Goal: Task Accomplishment & Management: Manage account settings

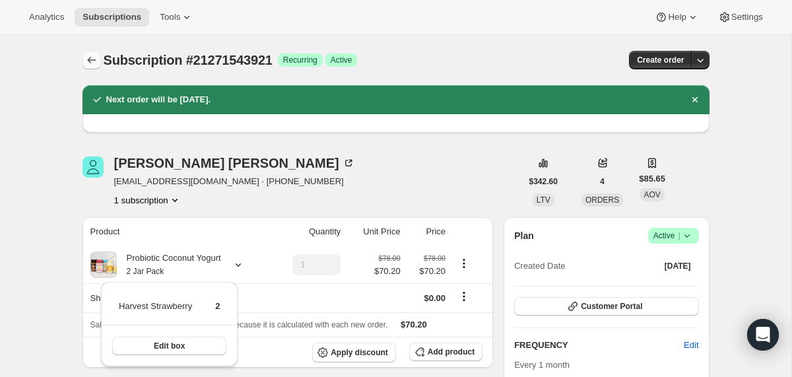
click at [96, 59] on icon "Subscriptions" at bounding box center [91, 59] width 13 height 13
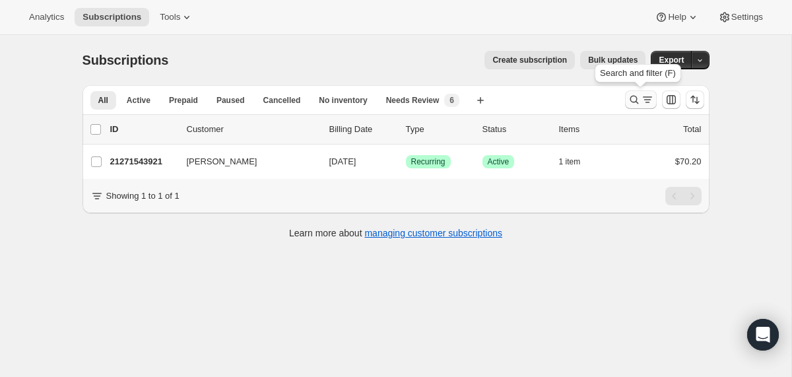
click at [629, 92] on button "Search and filter results" at bounding box center [641, 99] width 32 height 18
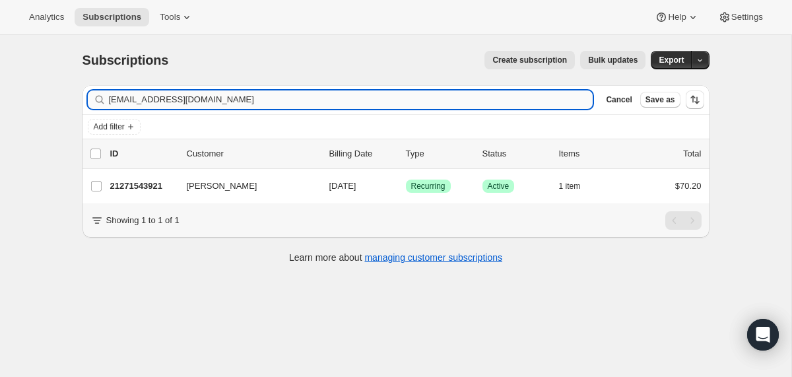
click at [438, 100] on input "[EMAIL_ADDRESS][DOMAIN_NAME]" at bounding box center [351, 99] width 485 height 18
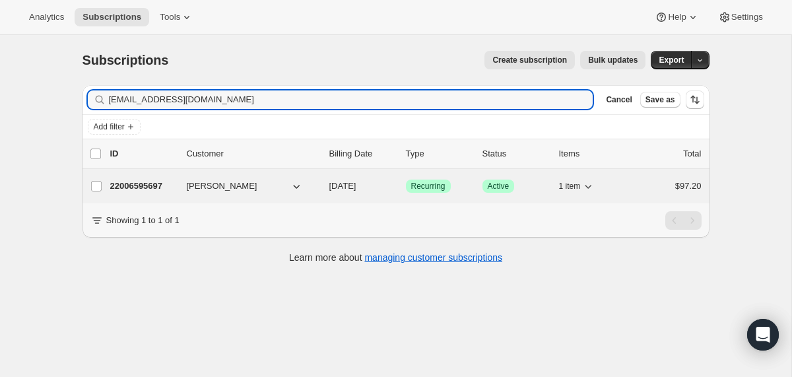
type input "[EMAIL_ADDRESS][DOMAIN_NAME]"
click at [323, 188] on div "22006595697 [PERSON_NAME] [DATE] Success Recurring Success Active 1 item $97.20" at bounding box center [406, 186] width 592 height 18
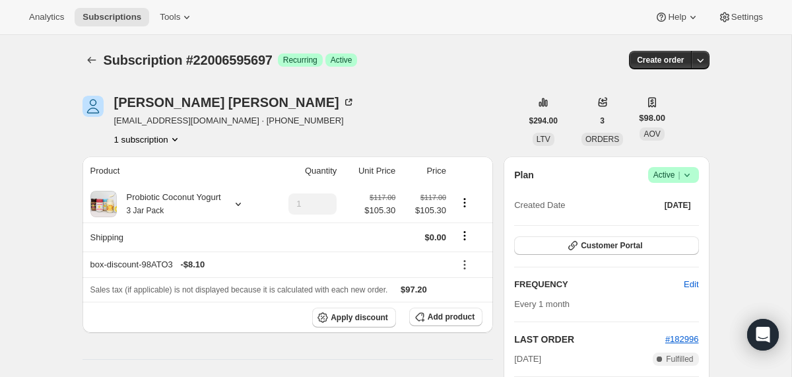
click at [685, 177] on icon at bounding box center [687, 174] width 13 height 13
click at [651, 232] on button "Cancel subscription" at bounding box center [668, 223] width 83 height 21
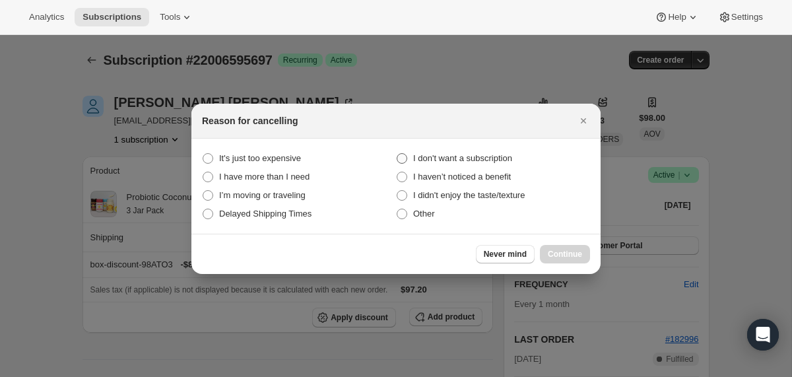
click at [499, 162] on span "I don't want a subscription" at bounding box center [462, 158] width 99 height 10
click at [398, 154] on subscription "I don't want a subscription" at bounding box center [397, 153] width 1 height 1
radio subscription "true"
click at [555, 250] on span "Continue" at bounding box center [565, 254] width 34 height 11
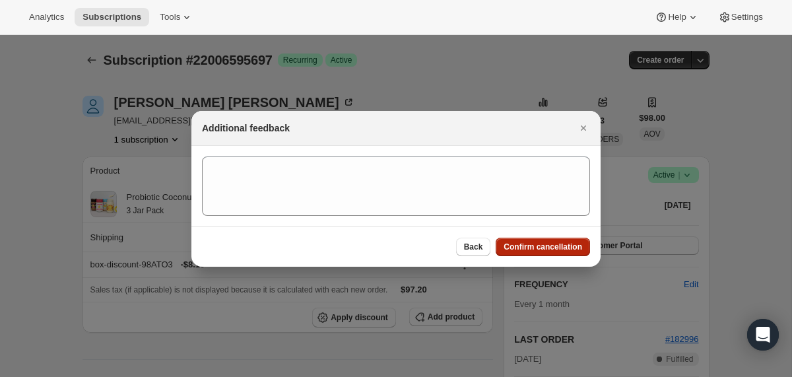
click at [553, 248] on span "Confirm cancellation" at bounding box center [543, 247] width 79 height 11
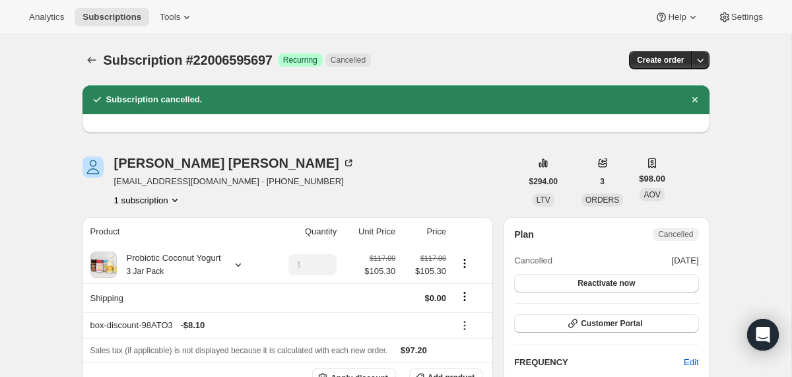
click at [92, 69] on div "Subscription #22006595697. This page is ready Subscription #22006595697 Success…" at bounding box center [396, 60] width 627 height 50
click at [92, 57] on icon "Subscriptions" at bounding box center [91, 59] width 13 height 13
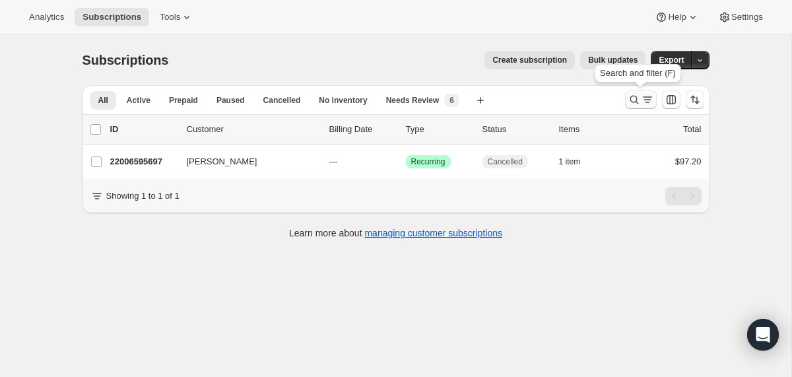
click at [639, 100] on icon "Search and filter results" at bounding box center [634, 99] width 13 height 13
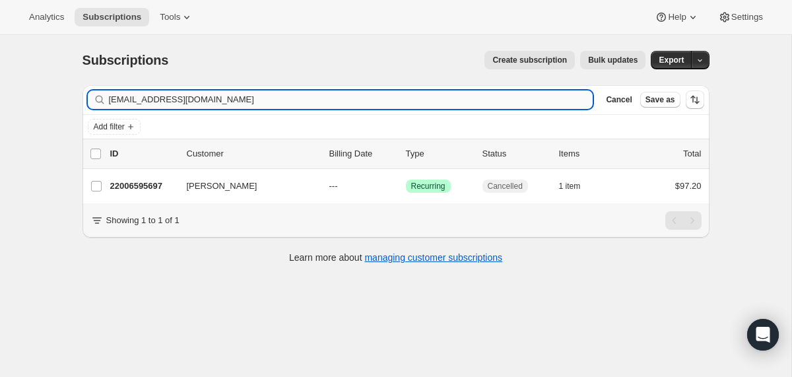
click at [504, 102] on input "[EMAIL_ADDRESS][DOMAIN_NAME]" at bounding box center [351, 99] width 485 height 18
type input "[EMAIL_ADDRESS][DOMAIN_NAME]"
click at [326, 190] on div "20468662385 [PERSON_NAME] [DATE] Success Recurring Success Active 1 item $70.20" at bounding box center [406, 186] width 592 height 18
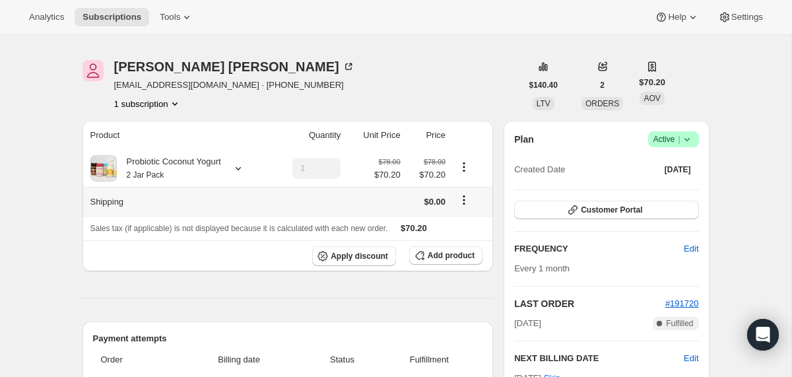
scroll to position [35, 0]
click at [216, 179] on div "Probiotic Coconut Yogurt 2 Jar Pack" at bounding box center [169, 169] width 104 height 26
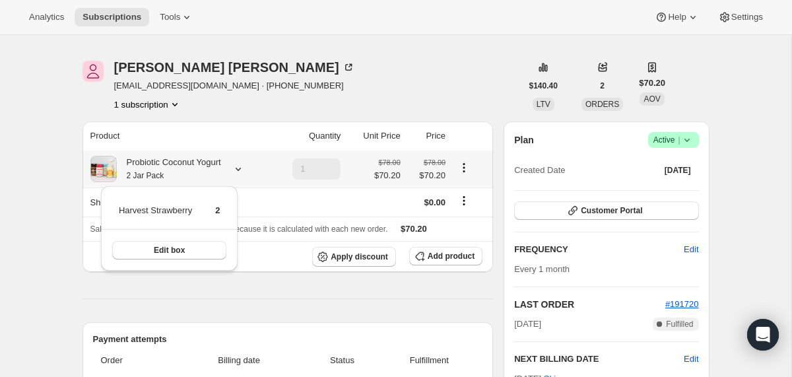
click at [216, 179] on div "Probiotic Coconut Yogurt 2 Jar Pack" at bounding box center [169, 169] width 104 height 26
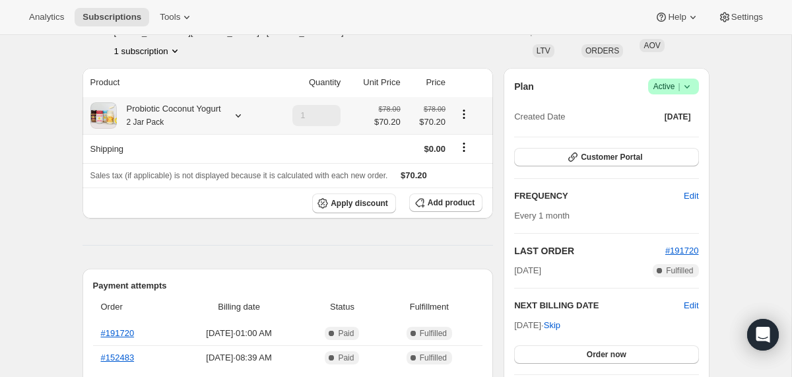
scroll to position [85, 0]
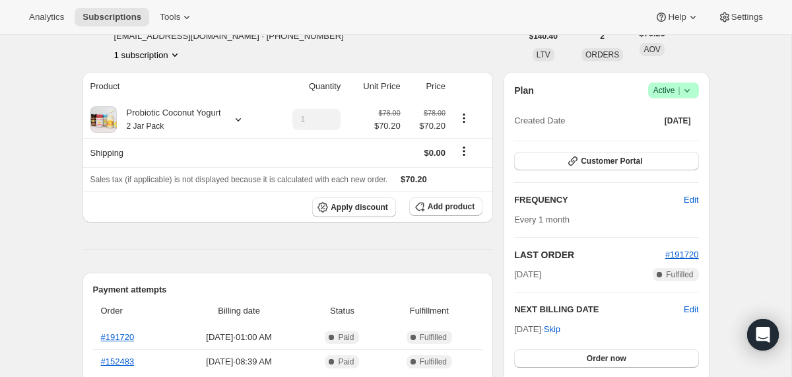
click at [692, 90] on icon at bounding box center [687, 90] width 13 height 13
click at [652, 136] on span "Cancel subscription" at bounding box center [668, 139] width 75 height 10
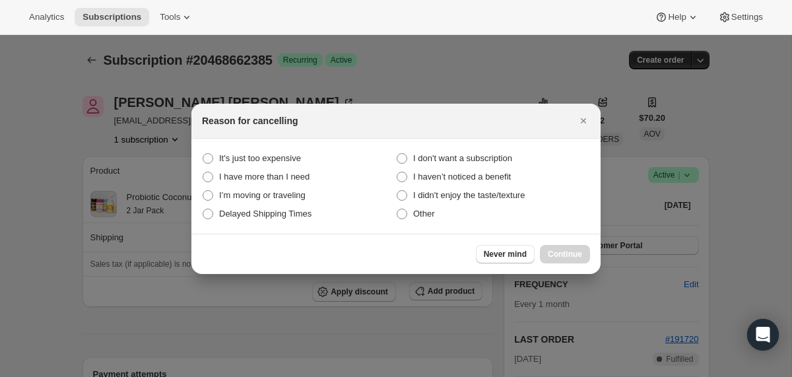
scroll to position [0, 0]
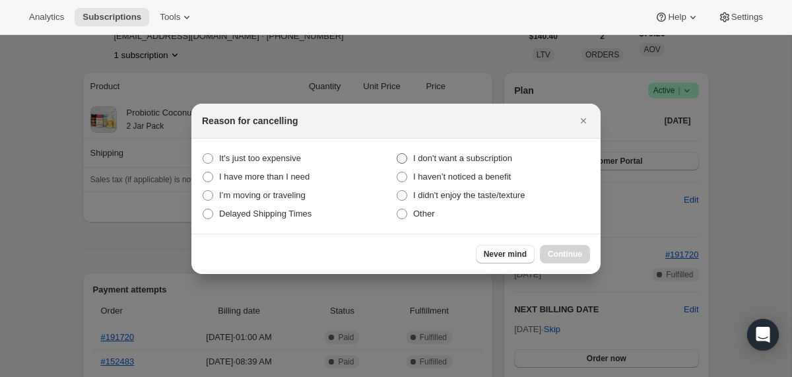
click at [470, 160] on span "I don't want a subscription" at bounding box center [462, 158] width 99 height 10
click at [398, 154] on subscription "I don't want a subscription" at bounding box center [397, 153] width 1 height 1
radio subscription "true"
click at [558, 256] on span "Continue" at bounding box center [565, 254] width 34 height 11
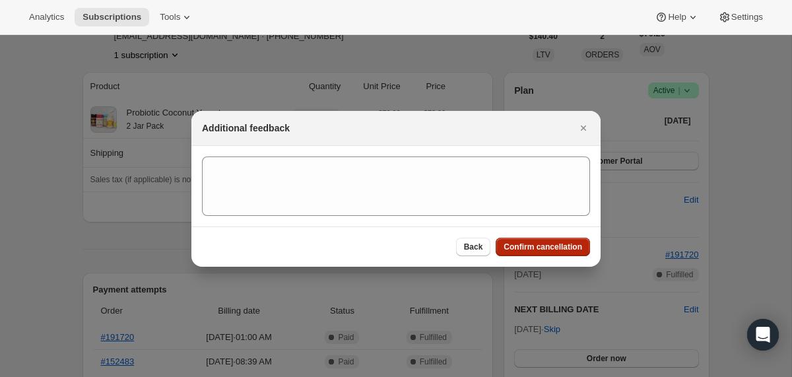
click at [556, 250] on span "Confirm cancellation" at bounding box center [543, 247] width 79 height 11
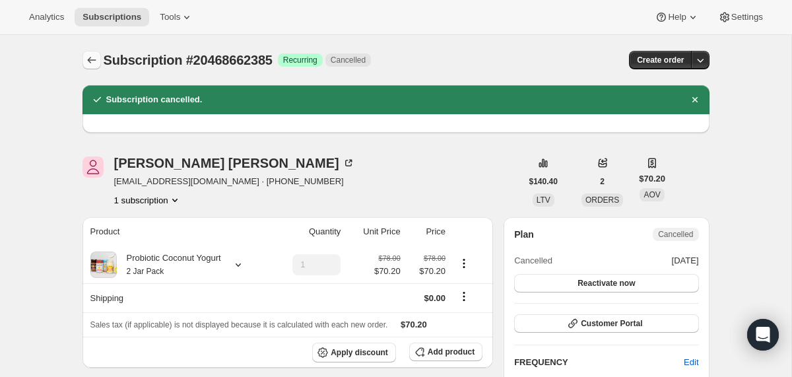
click at [92, 62] on icon "Subscriptions" at bounding box center [91, 59] width 13 height 13
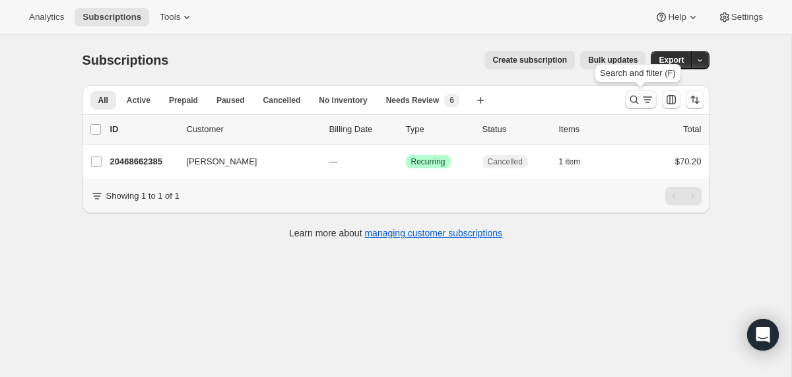
click at [632, 102] on icon "Search and filter results" at bounding box center [634, 100] width 9 height 9
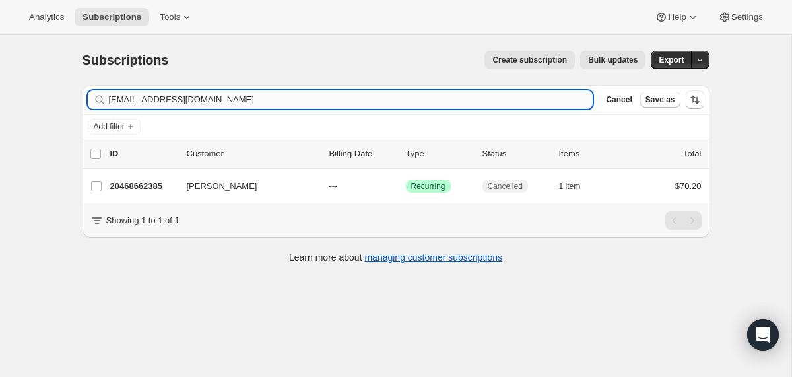
click at [513, 102] on input "[EMAIL_ADDRESS][DOMAIN_NAME]" at bounding box center [351, 99] width 485 height 18
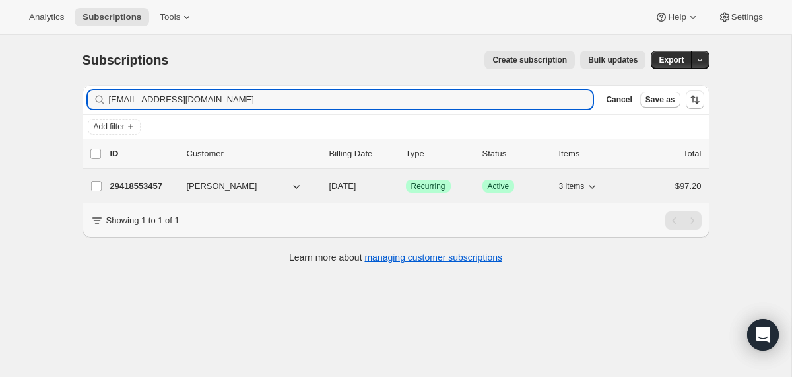
type input "[EMAIL_ADDRESS][DOMAIN_NAME]"
click at [327, 187] on div "29418553457 [PERSON_NAME] [DATE] Success Recurring Success Active 3 items $97.20" at bounding box center [406, 186] width 592 height 18
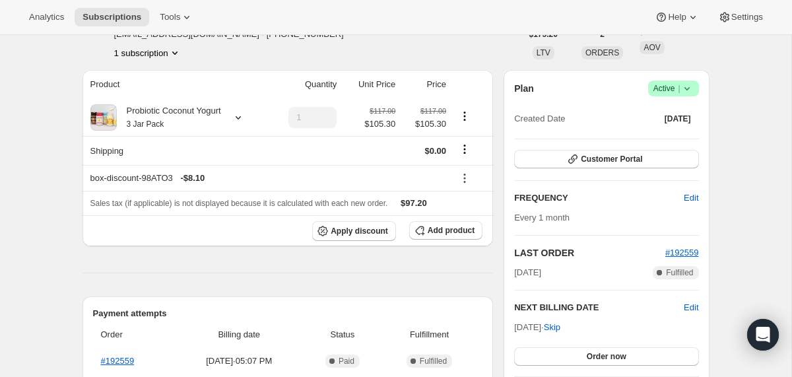
scroll to position [61, 0]
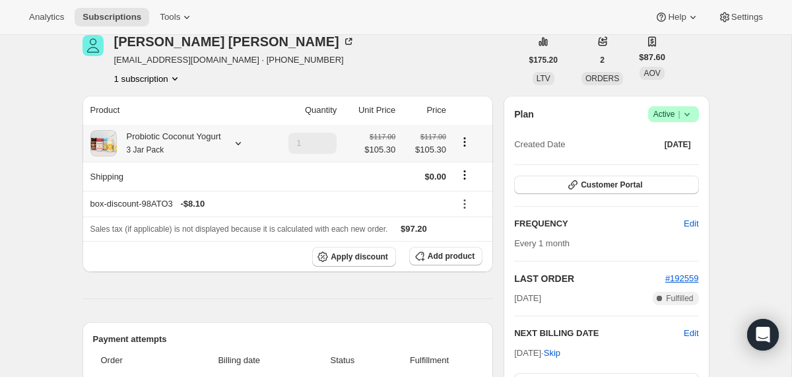
click at [209, 131] on div "Probiotic Coconut Yogurt 3 Jar Pack" at bounding box center [169, 143] width 104 height 26
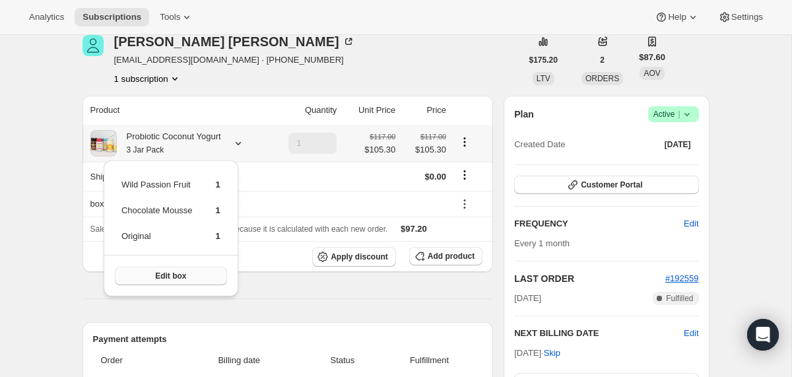
click at [185, 282] on button "Edit box" at bounding box center [171, 276] width 112 height 18
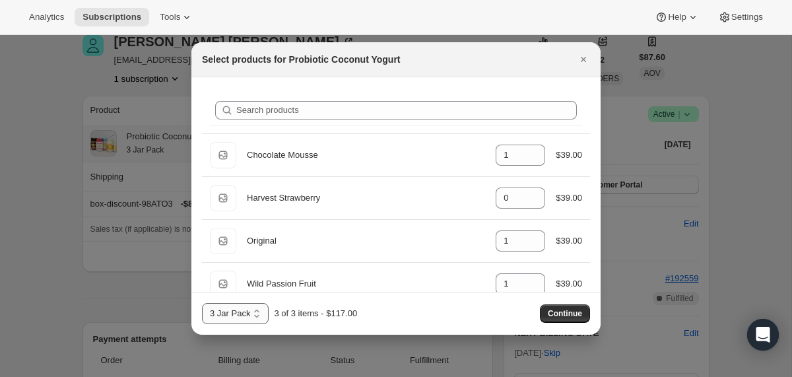
click at [256, 312] on select "2 Jar Pack 3 Jar Pack 4 Jar Pack" at bounding box center [235, 313] width 67 height 21
select select "gid://shopify/ProductVariant/40210939641969"
click at [202, 303] on select "2 Jar Pack 3 Jar Pack 4 Jar Pack" at bounding box center [235, 313] width 67 height 21
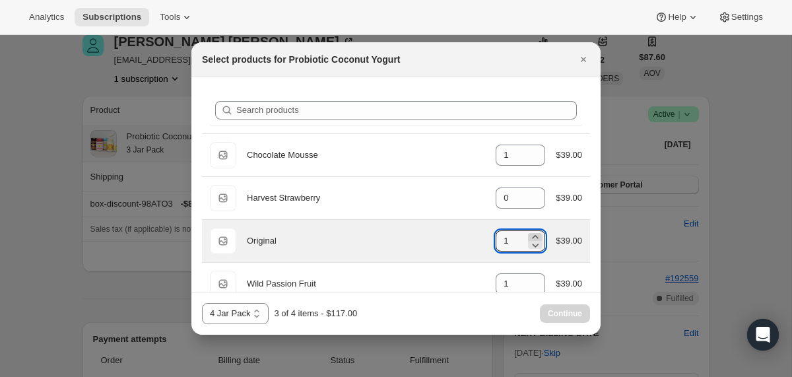
click at [536, 232] on icon ":r15p:" at bounding box center [535, 236] width 13 height 13
type input "2"
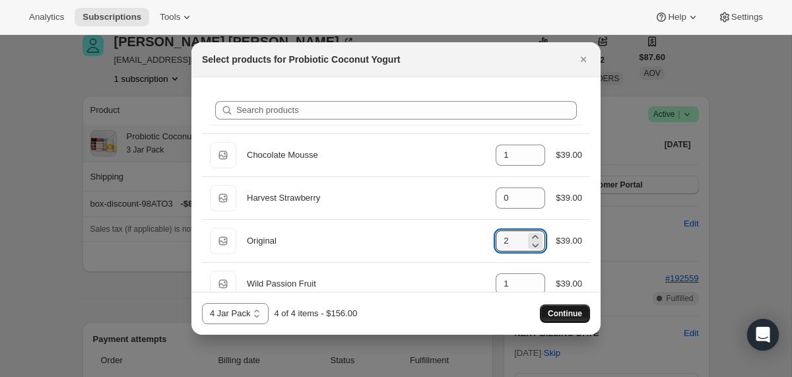
click at [569, 314] on span "Continue" at bounding box center [565, 313] width 34 height 11
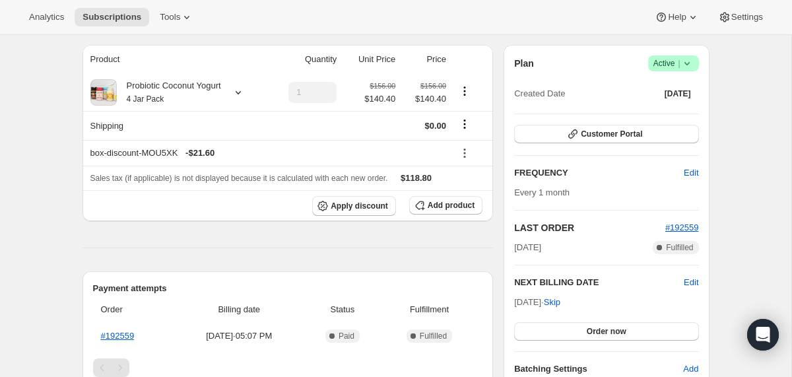
scroll to position [193, 0]
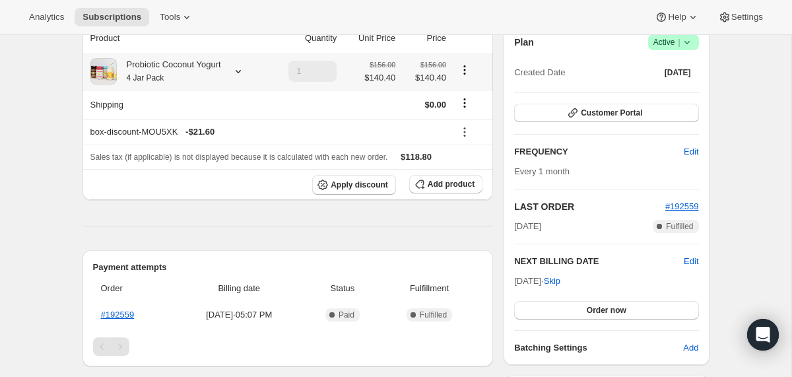
click at [183, 68] on div "Probiotic Coconut Yogurt 4 Jar Pack" at bounding box center [169, 71] width 104 height 26
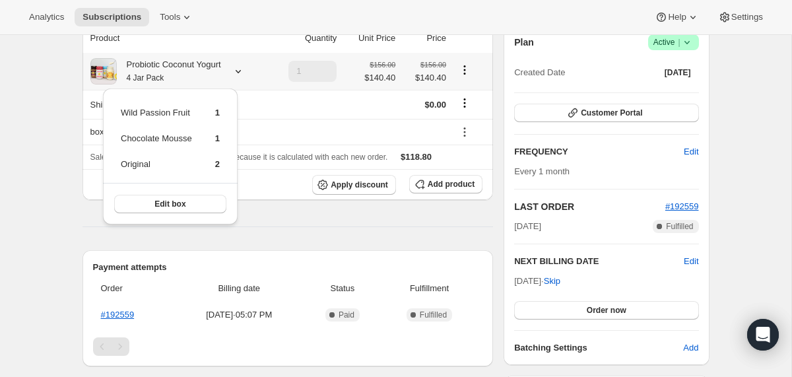
drag, startPoint x: 232, startPoint y: 168, endPoint x: 122, endPoint y: 112, distance: 123.4
click at [122, 112] on div "Wild Passion Fruit 1 Chocolate Mousse 1 Original 2 Edit box" at bounding box center [170, 156] width 135 height 136
copy tbody
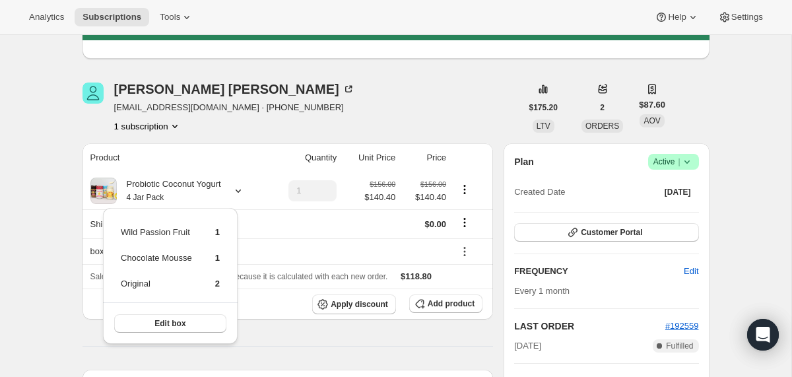
scroll to position [0, 0]
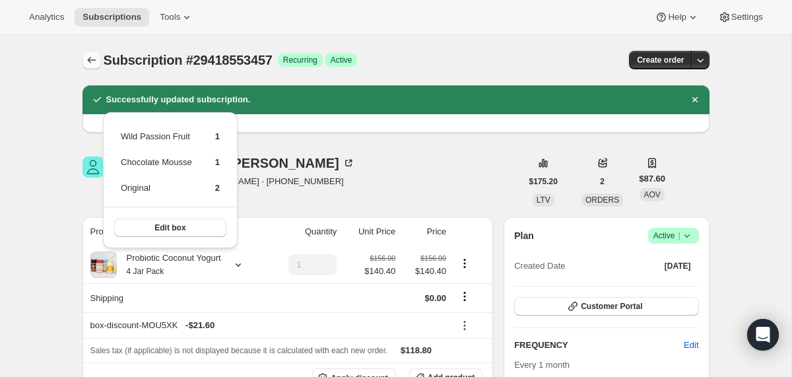
click at [94, 54] on icon "Subscriptions" at bounding box center [91, 59] width 13 height 13
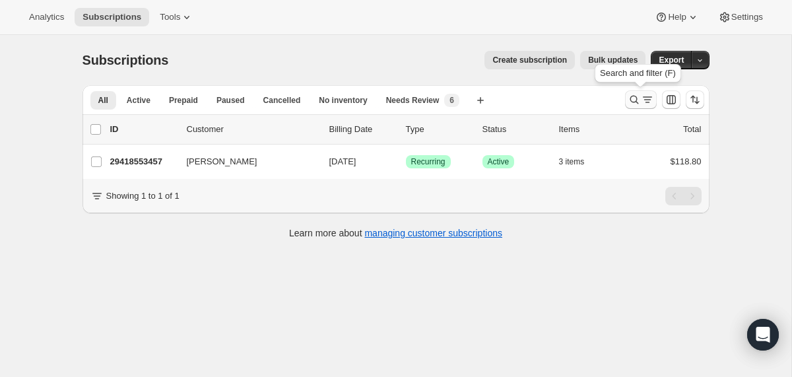
click at [630, 101] on icon "Search and filter results" at bounding box center [634, 99] width 13 height 13
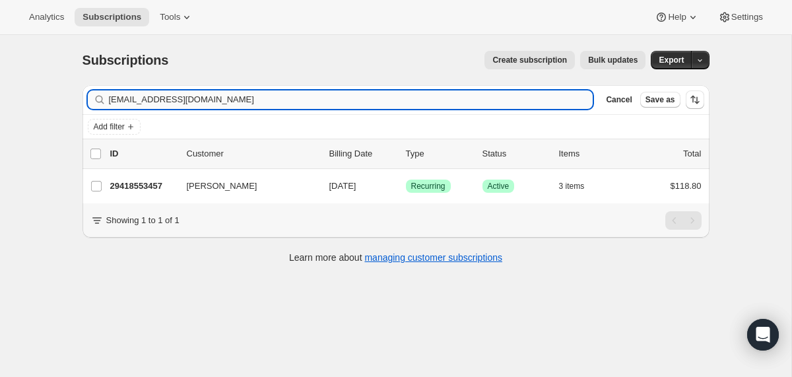
click at [438, 96] on input "[EMAIL_ADDRESS][DOMAIN_NAME]" at bounding box center [351, 99] width 485 height 18
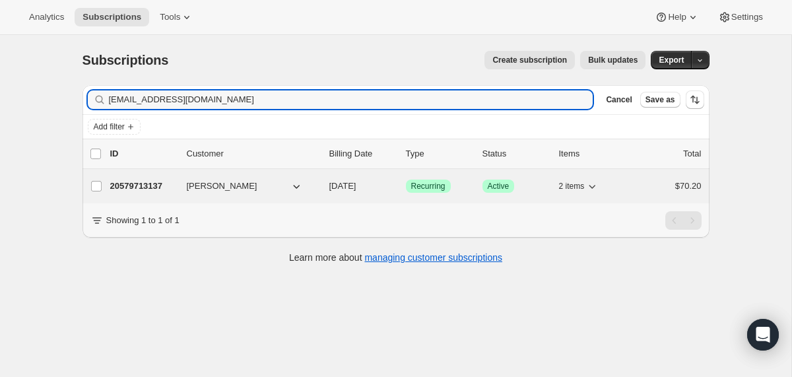
type input "[EMAIL_ADDRESS][DOMAIN_NAME]"
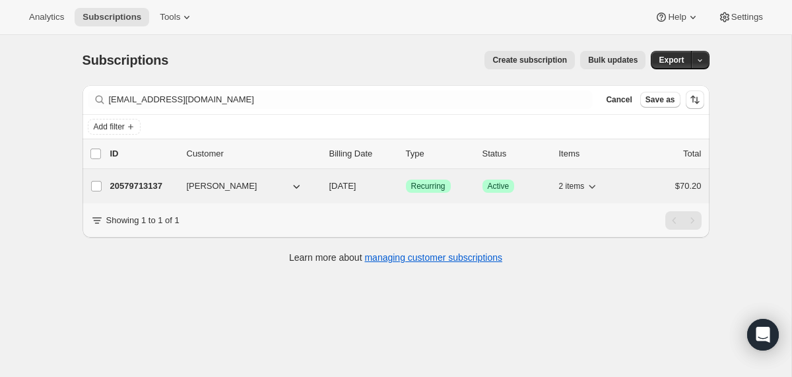
click at [330, 186] on span "[DATE]" at bounding box center [342, 186] width 27 height 10
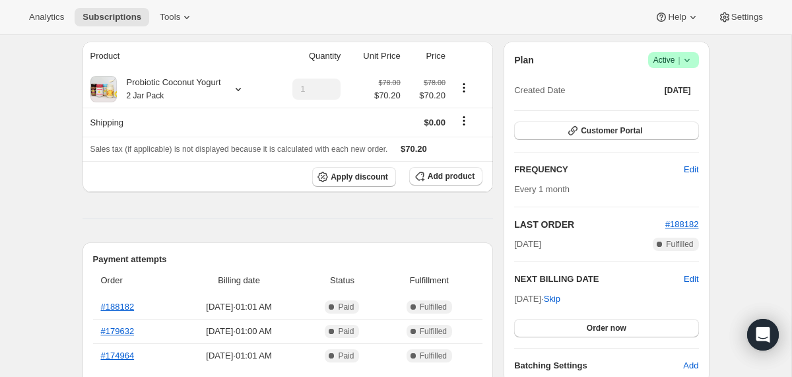
scroll to position [116, 0]
click at [221, 85] on div "Probiotic Coconut Yogurt 2 Jar Pack" at bounding box center [169, 88] width 104 height 26
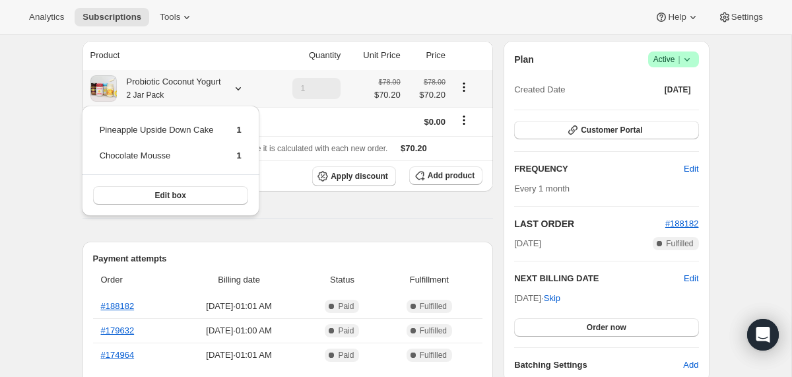
click at [221, 85] on div "Probiotic Coconut Yogurt 2 Jar Pack" at bounding box center [169, 88] width 104 height 26
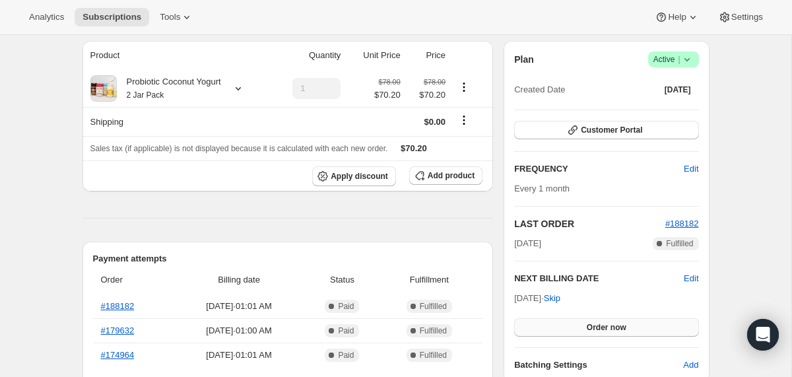
click at [548, 326] on button "Order now" at bounding box center [606, 327] width 184 height 18
click at [548, 326] on button "Click to confirm" at bounding box center [606, 327] width 184 height 18
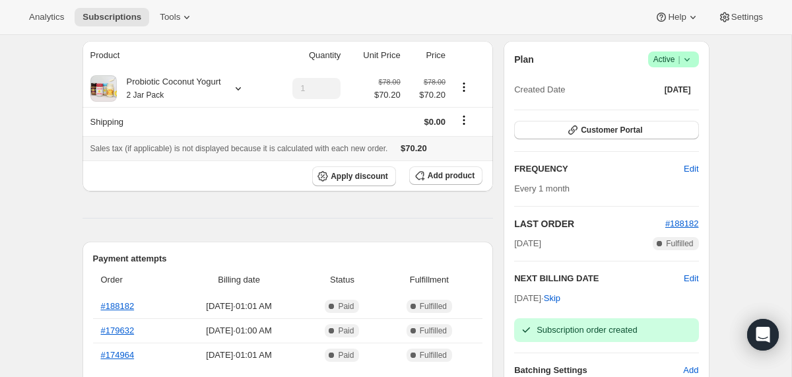
scroll to position [0, 0]
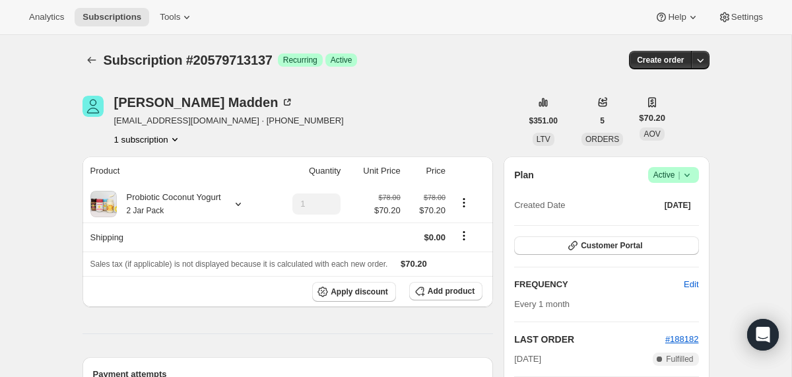
click at [102, 61] on div at bounding box center [93, 60] width 21 height 18
click at [90, 61] on icon "Subscriptions" at bounding box center [91, 59] width 13 height 13
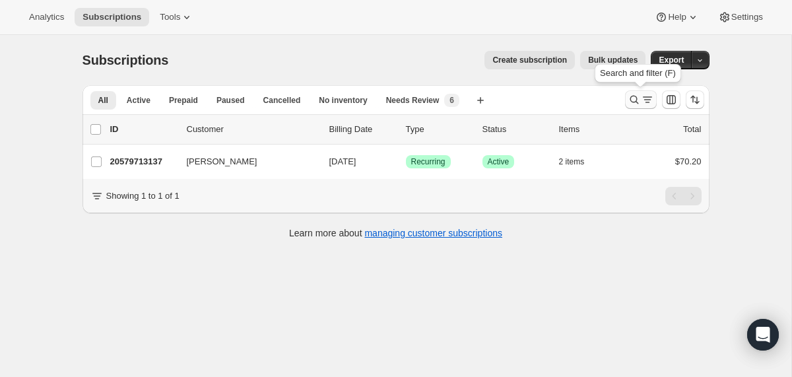
click at [634, 98] on icon "Search and filter results" at bounding box center [634, 99] width 13 height 13
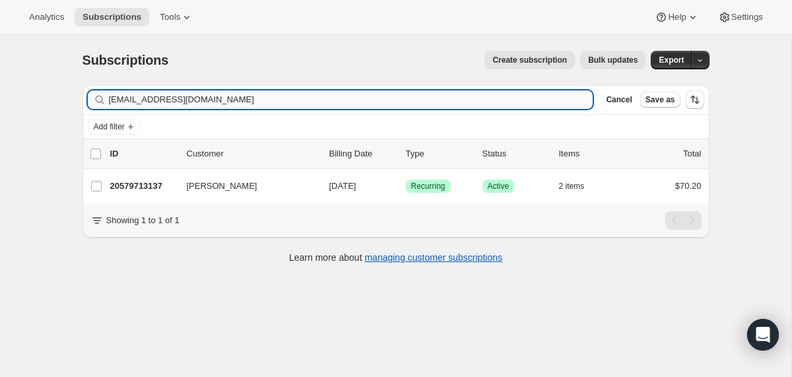
click at [419, 98] on input "[EMAIL_ADDRESS][DOMAIN_NAME]" at bounding box center [351, 99] width 485 height 18
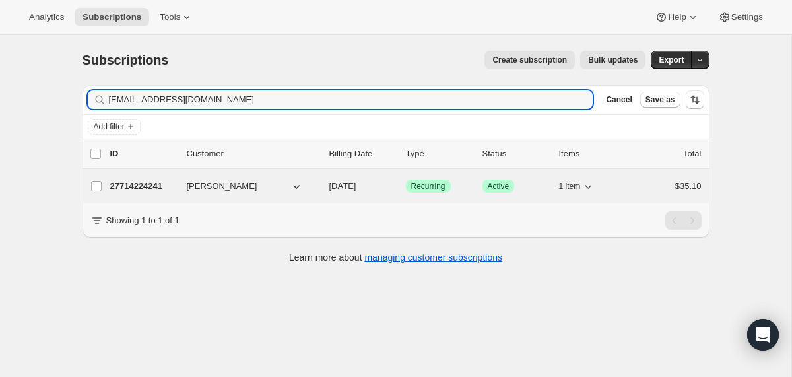
type input "[EMAIL_ADDRESS][DOMAIN_NAME]"
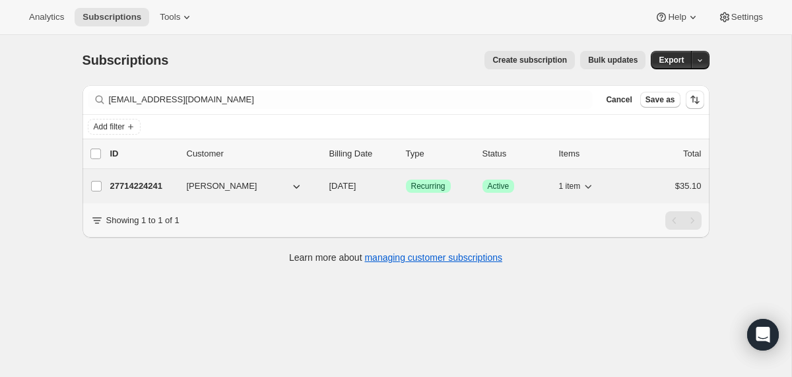
click at [329, 186] on span "[DATE]" at bounding box center [342, 186] width 27 height 10
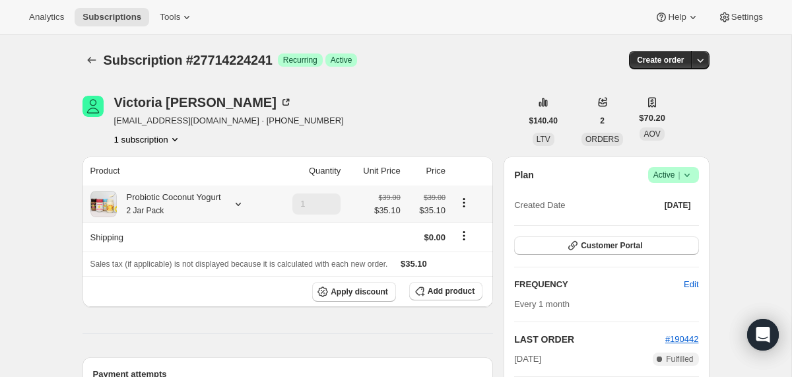
click at [242, 203] on icon at bounding box center [238, 203] width 13 height 13
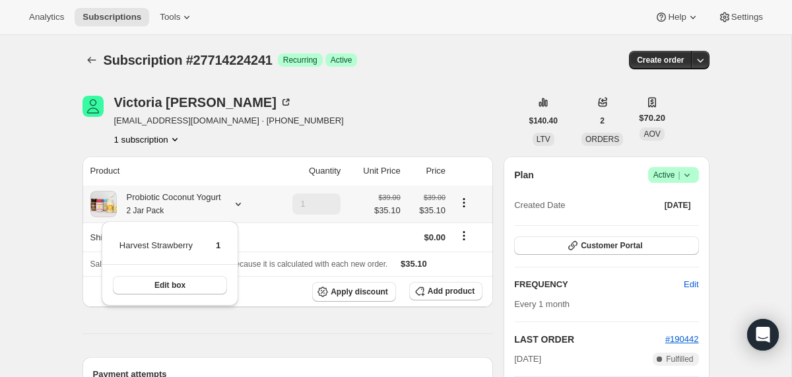
click at [242, 203] on icon at bounding box center [238, 203] width 13 height 13
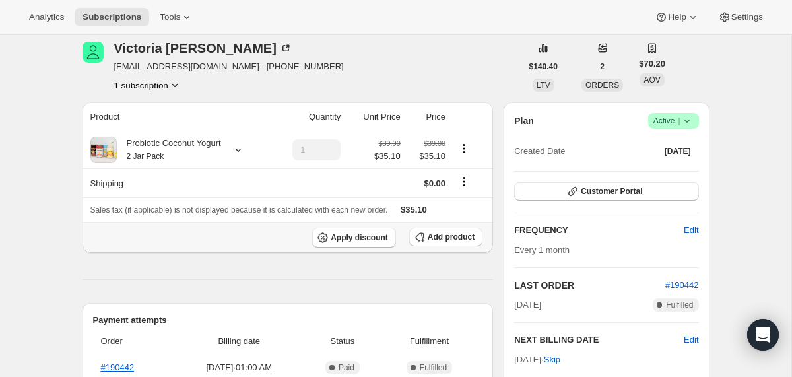
scroll to position [50, 0]
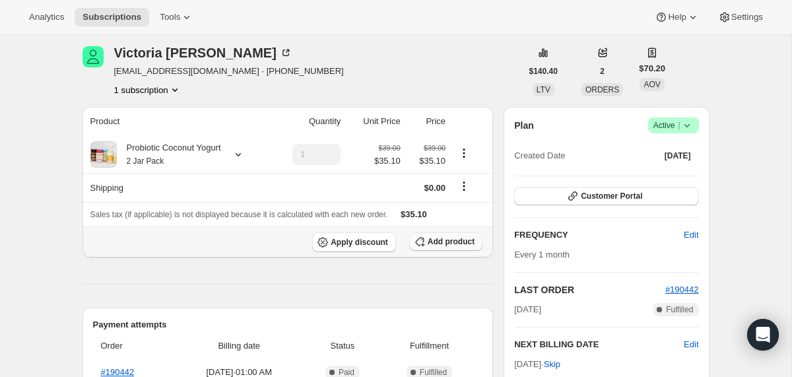
click at [453, 238] on span "Add product" at bounding box center [451, 241] width 47 height 11
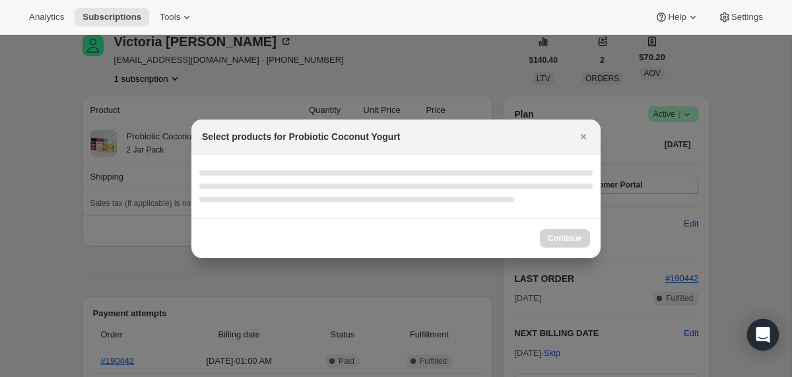
scroll to position [0, 0]
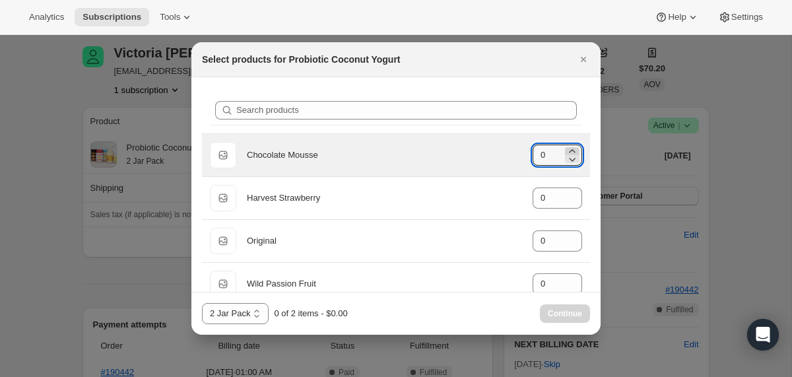
click at [574, 149] on icon ":r1mu:" at bounding box center [572, 151] width 13 height 13
type input "1"
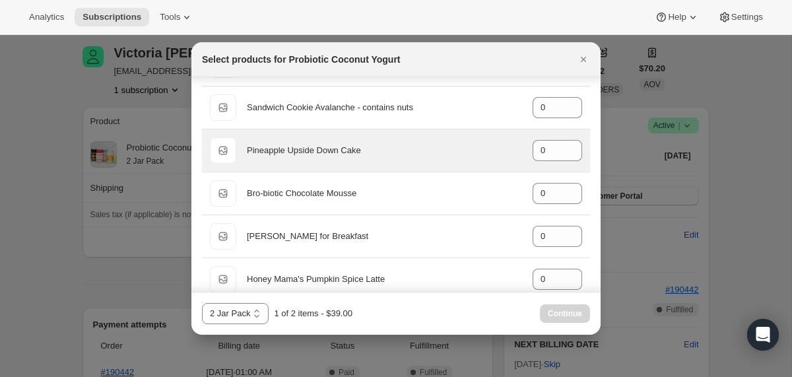
scroll to position [777, 0]
click at [571, 144] on icon ":r1mu:" at bounding box center [572, 147] width 13 height 13
type input "1"
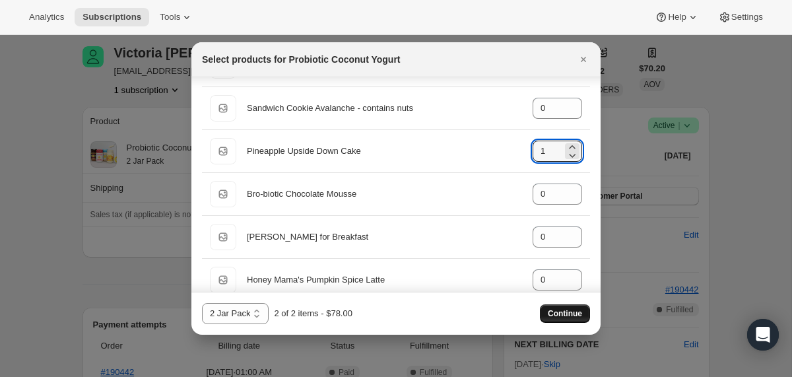
click at [570, 314] on span "Continue" at bounding box center [565, 313] width 34 height 11
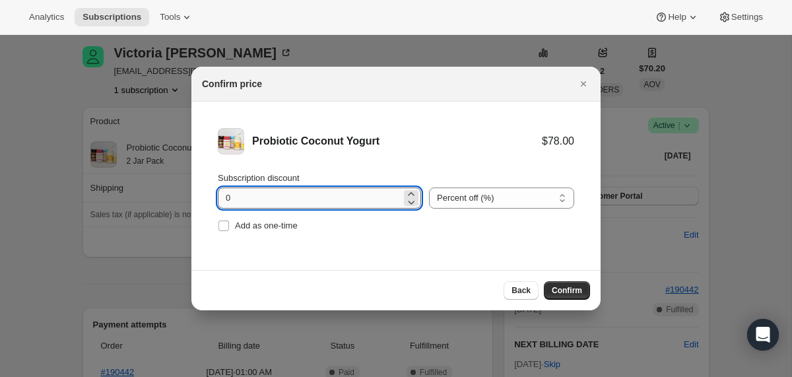
click at [226, 199] on input "0" at bounding box center [310, 198] width 184 height 21
type input "10"
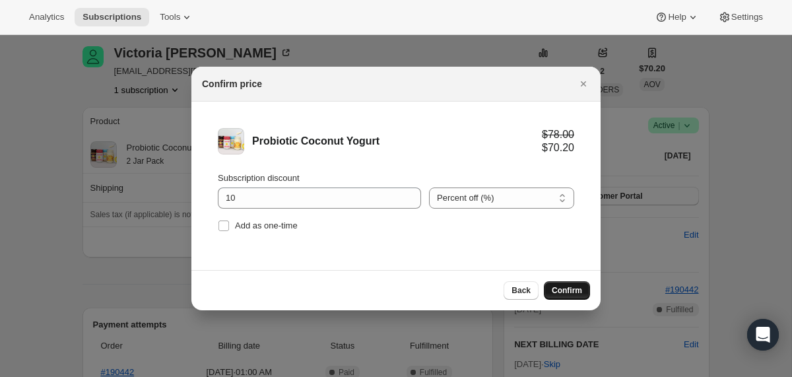
click at [561, 289] on span "Confirm" at bounding box center [567, 290] width 30 height 11
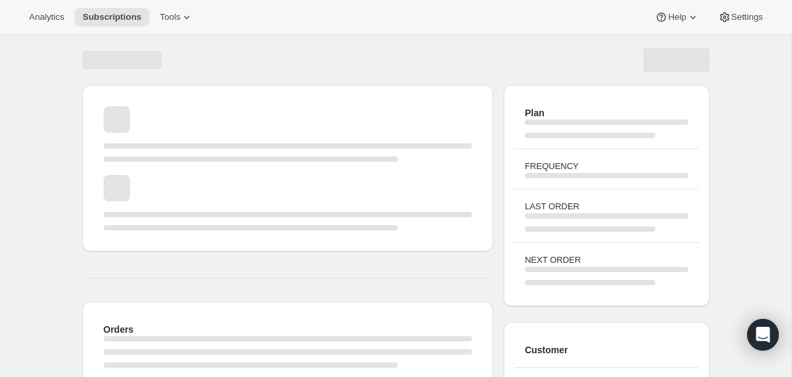
scroll to position [50, 0]
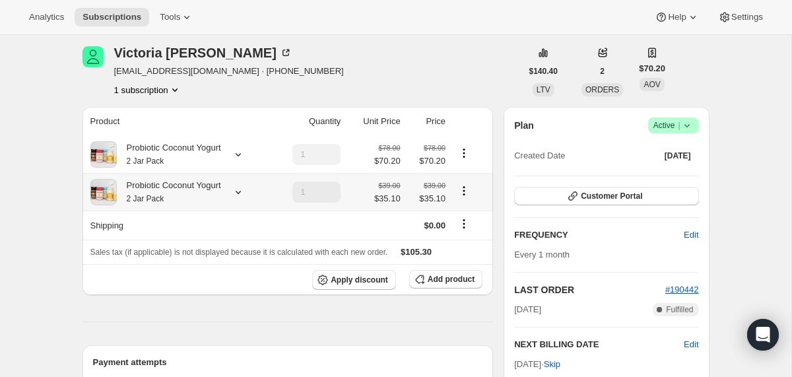
click at [466, 194] on icon "Product actions" at bounding box center [465, 194] width 2 height 2
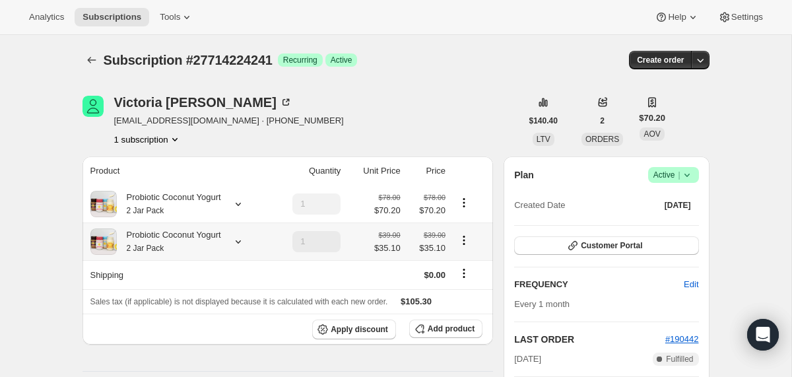
click at [466, 240] on icon "Product actions" at bounding box center [465, 240] width 2 height 2
click at [470, 289] on span "Remove" at bounding box center [466, 288] width 32 height 10
type input "0"
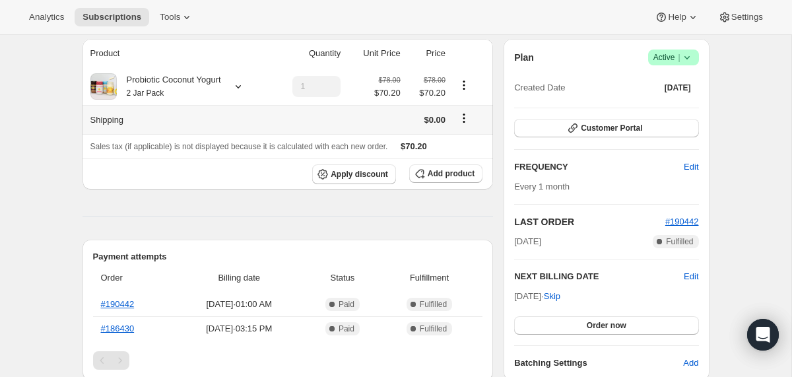
scroll to position [112, 0]
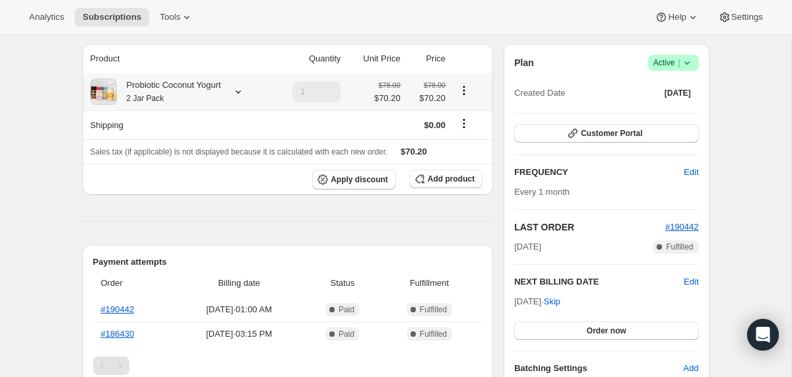
click at [193, 99] on div "Probiotic Coconut Yogurt 2 Jar Pack" at bounding box center [169, 92] width 104 height 26
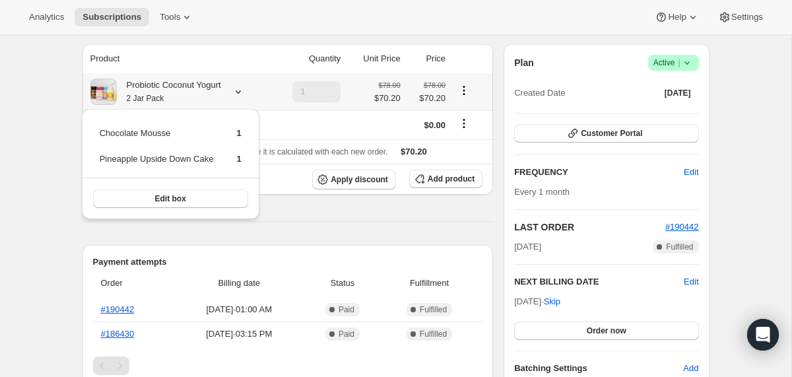
drag, startPoint x: 249, startPoint y: 160, endPoint x: 90, endPoint y: 134, distance: 161.2
click at [90, 134] on div "Chocolate Mousse 1 Pineapple Upside Down Cake 1 Edit box" at bounding box center [171, 164] width 178 height 110
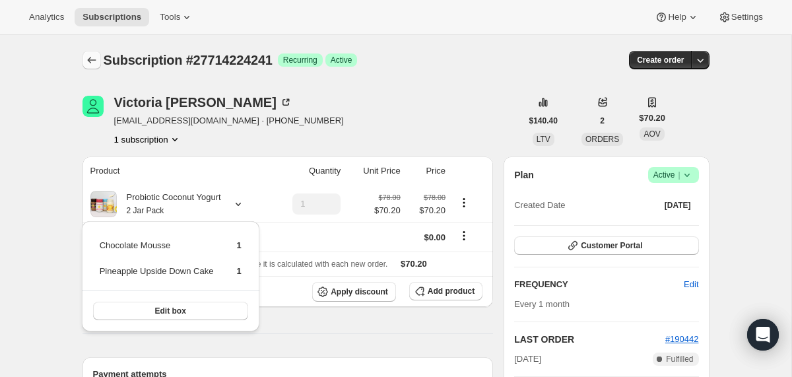
click at [88, 61] on icon "Subscriptions" at bounding box center [91, 60] width 9 height 7
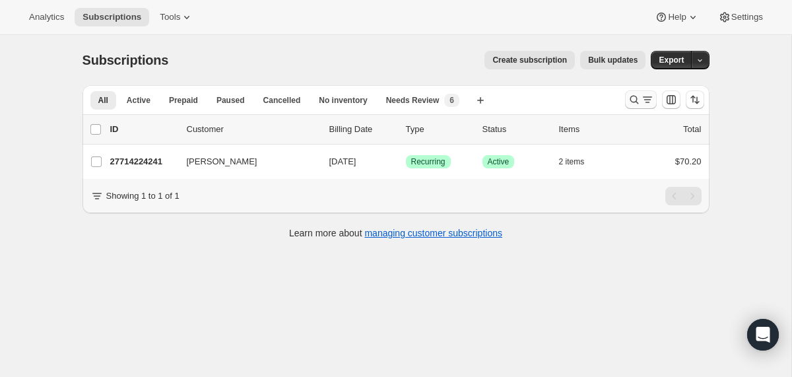
click at [635, 98] on icon "Search and filter results" at bounding box center [634, 99] width 13 height 13
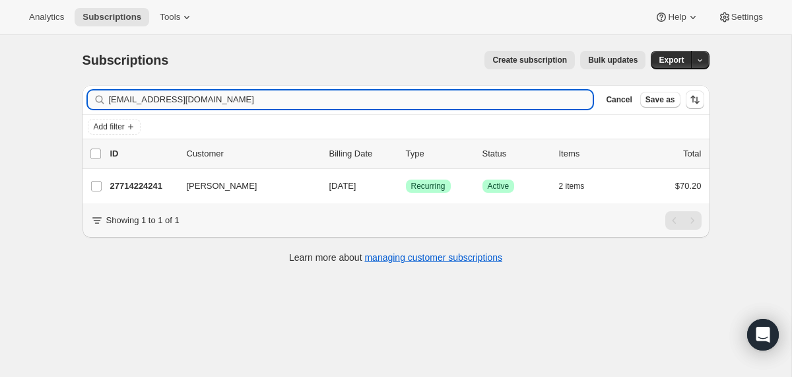
click at [438, 104] on input "[EMAIL_ADDRESS][DOMAIN_NAME]" at bounding box center [351, 99] width 485 height 18
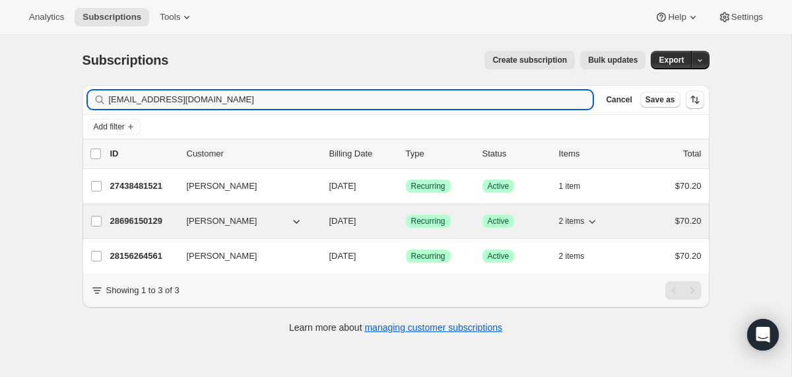
type input "victoryliberty@aol.com"
click at [322, 223] on div "28696150129 Victoria LaBrie 11/04/2025 Success Recurring Success Active 2 items…" at bounding box center [406, 221] width 592 height 18
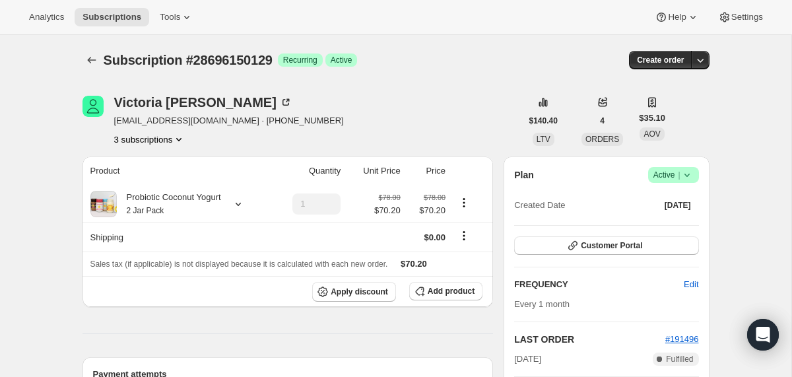
click at [687, 174] on icon at bounding box center [687, 174] width 13 height 13
click at [666, 213] on button "Cancel subscription" at bounding box center [668, 223] width 83 height 21
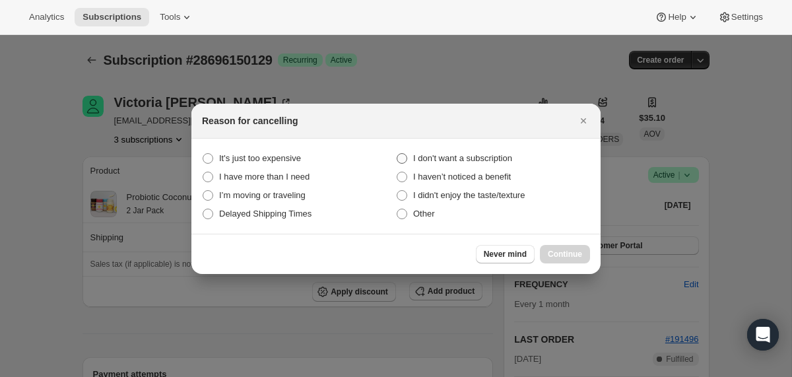
click at [504, 155] on span "I don't want a subscription" at bounding box center [462, 158] width 99 height 10
click at [398, 154] on subscription "I don't want a subscription" at bounding box center [397, 153] width 1 height 1
radio subscription "true"
click at [564, 248] on button "Continue" at bounding box center [565, 254] width 50 height 18
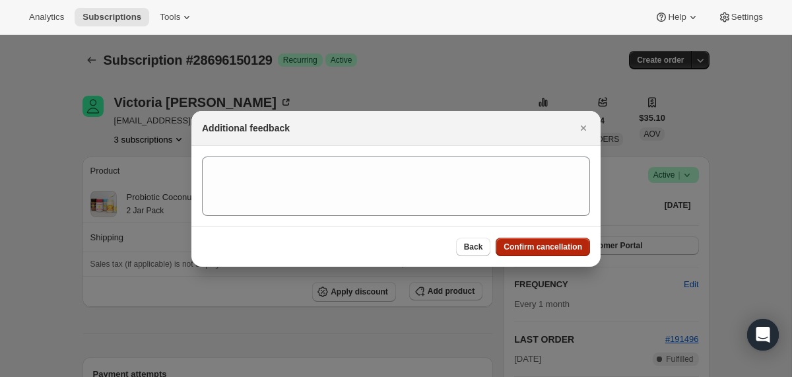
click at [564, 248] on span "Confirm cancellation" at bounding box center [543, 247] width 79 height 11
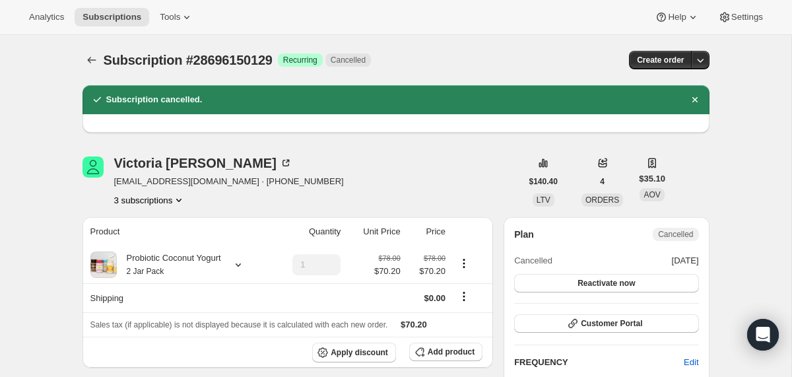
click at [95, 63] on icon "Subscriptions" at bounding box center [91, 59] width 13 height 13
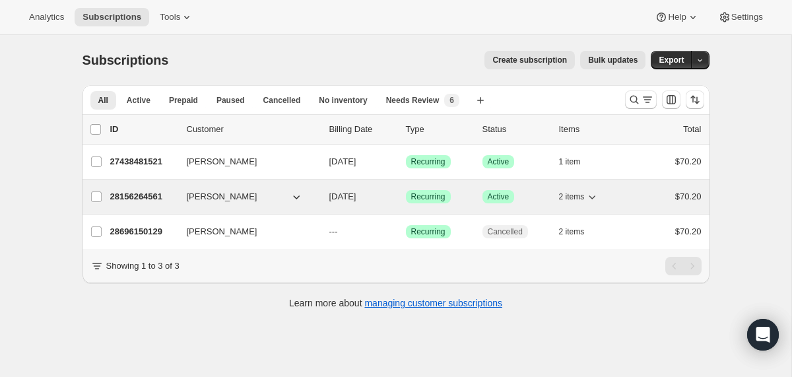
click at [325, 199] on div "28156264561 Victoria LaBrie 11/14/2025 Success Recurring Success Active 2 items…" at bounding box center [406, 197] width 592 height 18
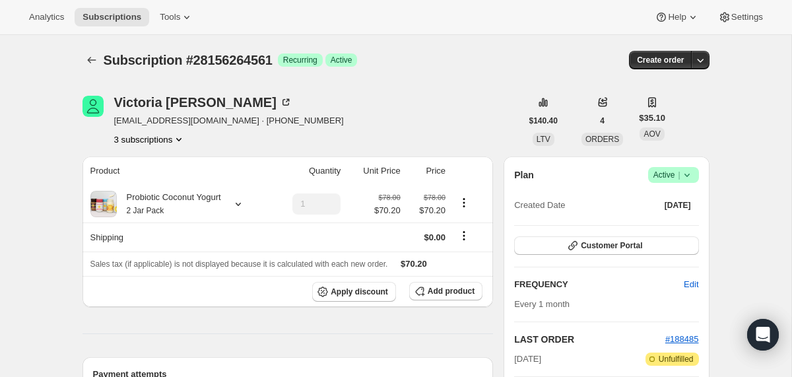
click at [689, 175] on icon at bounding box center [686, 175] width 5 height 3
click at [673, 223] on span "Cancel subscription" at bounding box center [668, 224] width 75 height 10
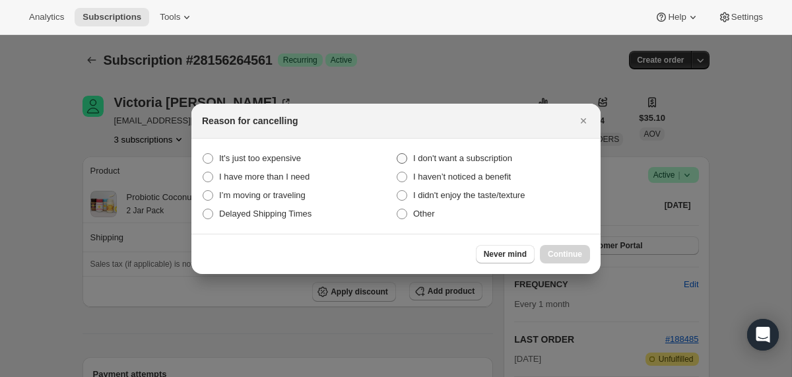
click at [477, 158] on span "I don't want a subscription" at bounding box center [462, 158] width 99 height 10
click at [398, 154] on subscription "I don't want a subscription" at bounding box center [397, 153] width 1 height 1
radio subscription "true"
click at [572, 254] on span "Continue" at bounding box center [565, 254] width 34 height 11
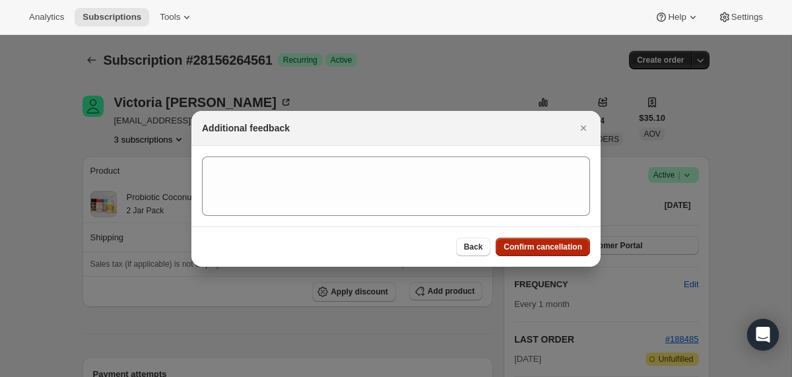
click at [569, 250] on span "Confirm cancellation" at bounding box center [543, 247] width 79 height 11
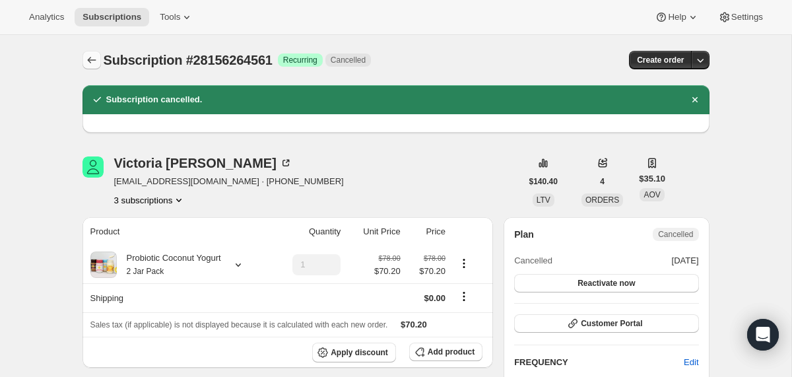
click at [94, 56] on icon "Subscriptions" at bounding box center [91, 59] width 13 height 13
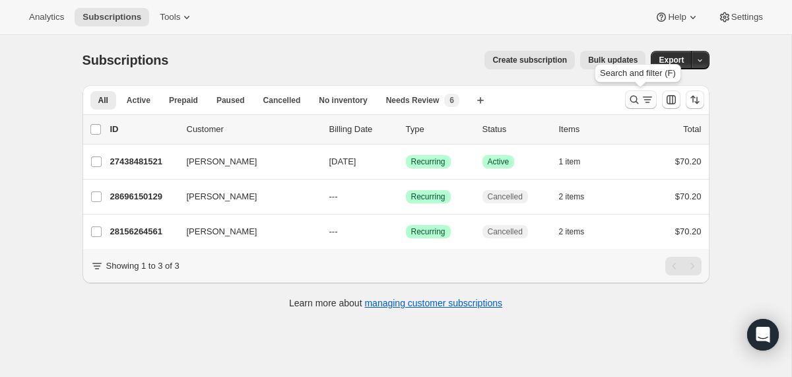
click at [636, 99] on icon "Search and filter results" at bounding box center [634, 99] width 13 height 13
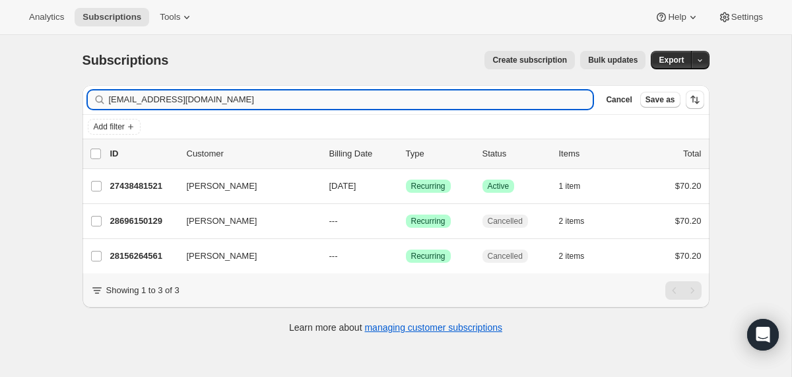
click at [496, 104] on input "victoryliberty@aol.com" at bounding box center [351, 99] width 485 height 18
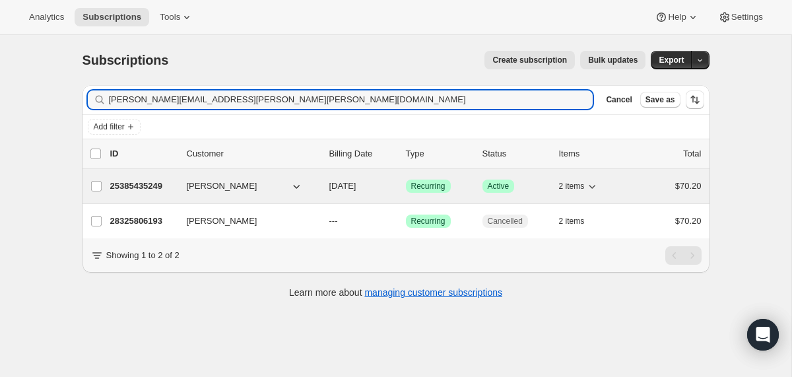
type input "olivia.jordan.herrera@gmail.com"
click at [331, 188] on span "11/03/2025" at bounding box center [342, 186] width 27 height 10
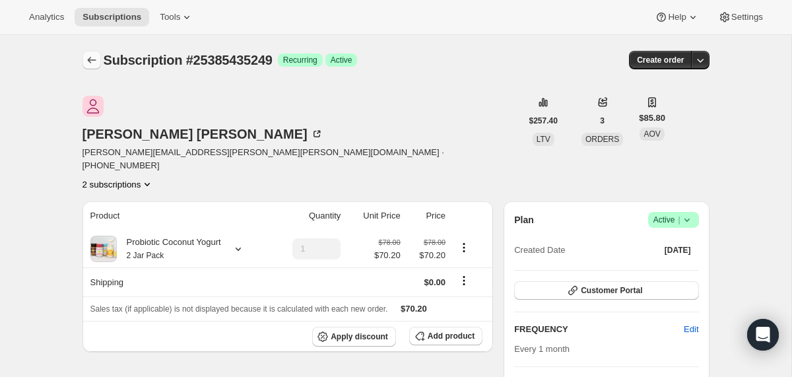
click at [97, 57] on icon "Subscriptions" at bounding box center [91, 59] width 13 height 13
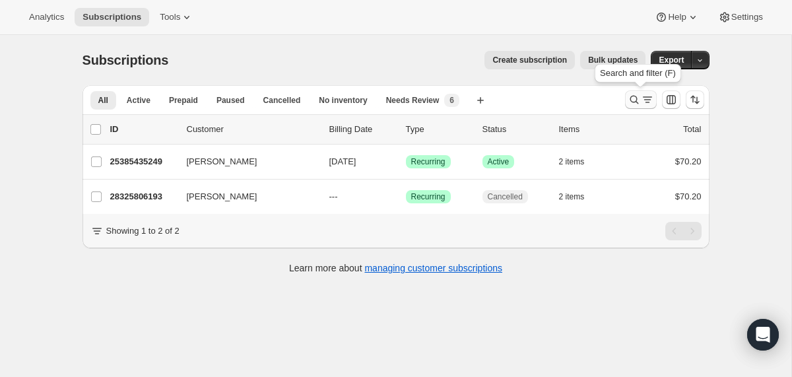
click at [634, 98] on icon "Search and filter results" at bounding box center [634, 99] width 13 height 13
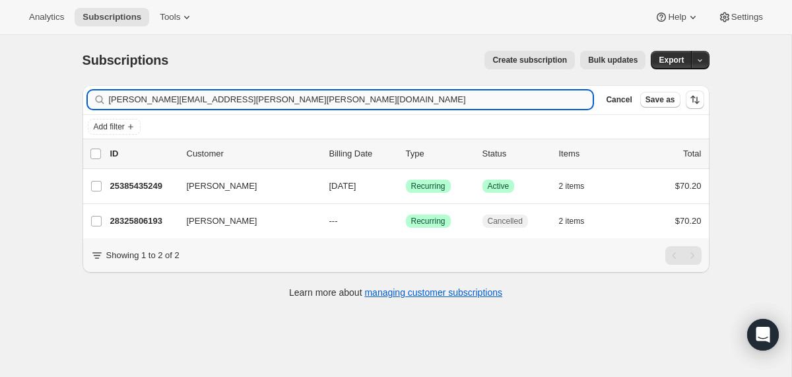
click at [503, 99] on input "olivia.jordan.herrera@gmail.com" at bounding box center [351, 99] width 485 height 18
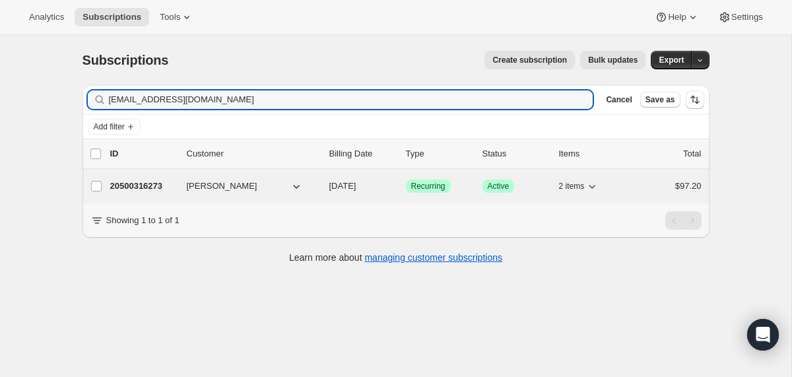
type input "faina311@gmail.com"
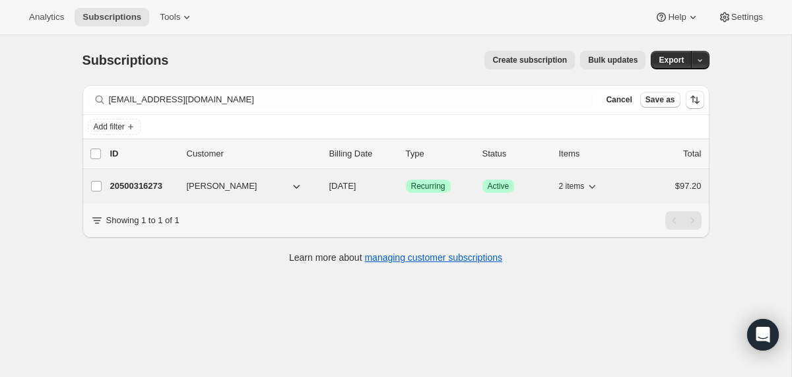
click at [326, 189] on div "20500316273 Faina Schwartzberg 12/08/2025 Success Recurring Success Active 2 it…" at bounding box center [406, 186] width 592 height 18
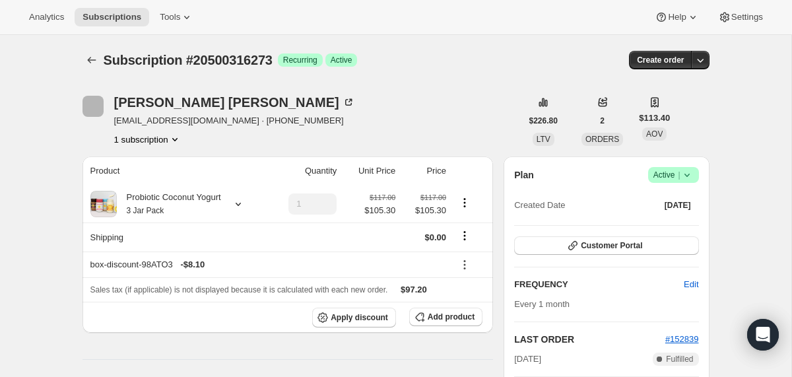
click at [686, 175] on icon at bounding box center [686, 175] width 5 height 3
click at [670, 221] on span "Cancel subscription" at bounding box center [668, 224] width 75 height 10
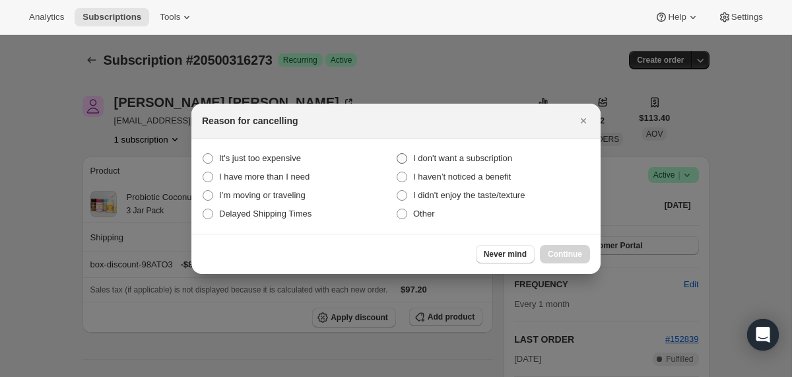
click at [497, 152] on span "I don't want a subscription" at bounding box center [462, 158] width 99 height 13
click at [398, 153] on subscription "I don't want a subscription" at bounding box center [397, 153] width 1 height 1
radio subscription "true"
click at [567, 256] on span "Continue" at bounding box center [565, 254] width 34 height 11
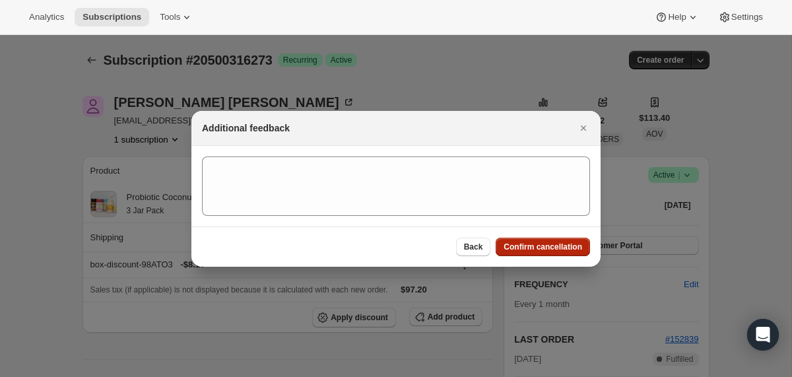
click at [558, 250] on span "Confirm cancellation" at bounding box center [543, 247] width 79 height 11
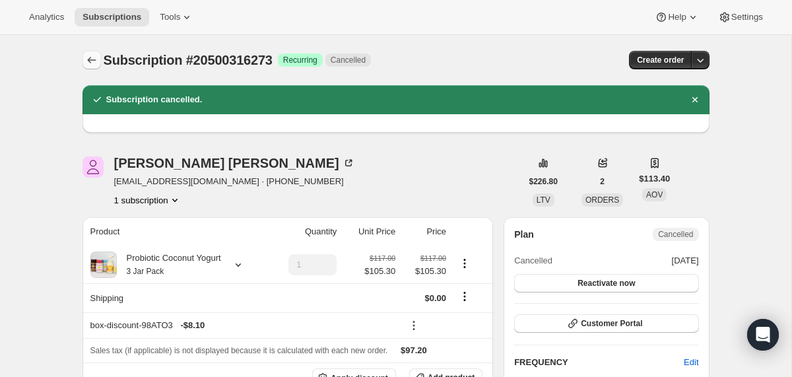
click at [97, 59] on icon "Subscriptions" at bounding box center [91, 59] width 13 height 13
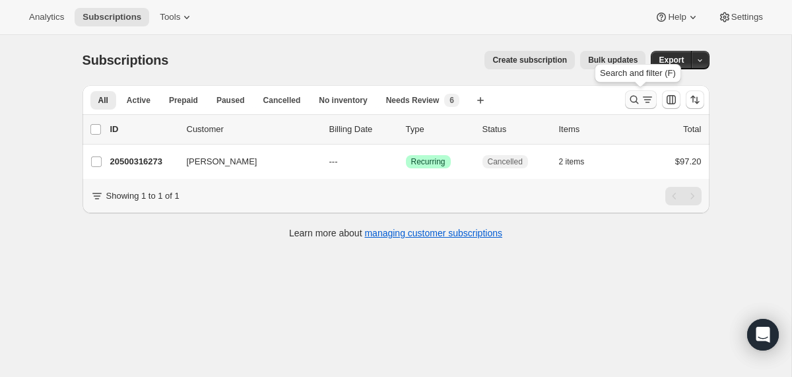
click at [637, 102] on icon "Search and filter results" at bounding box center [634, 99] width 13 height 13
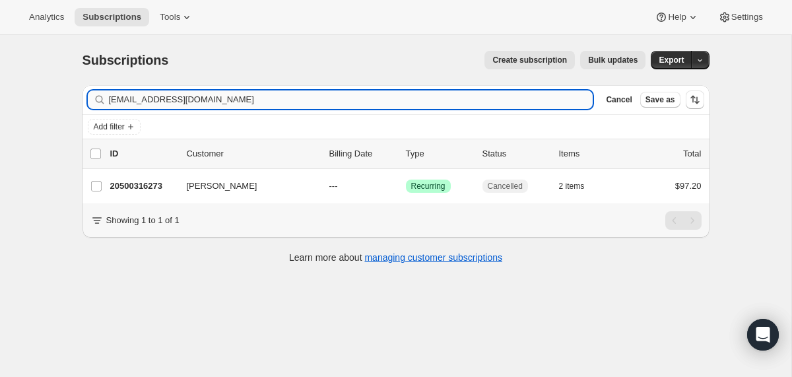
click at [460, 105] on input "faina311@gmail.com" at bounding box center [351, 99] width 485 height 18
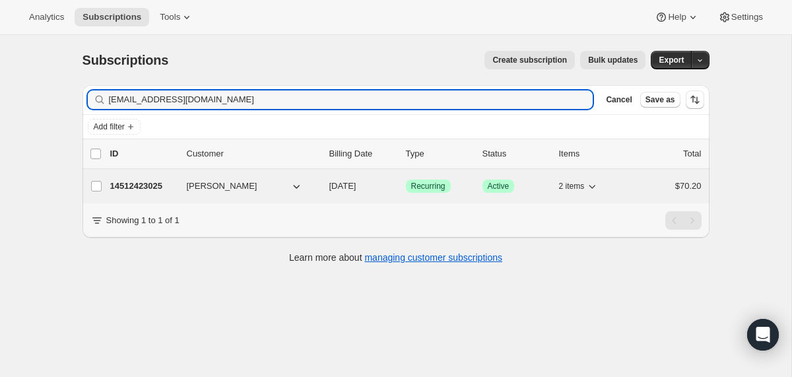
type input "melanieelisegarcia95@gmail.com"
click at [327, 190] on div "14512423025 Melanie Garcia 11/08/2025 Success Recurring Success Active 2 items …" at bounding box center [406, 186] width 592 height 18
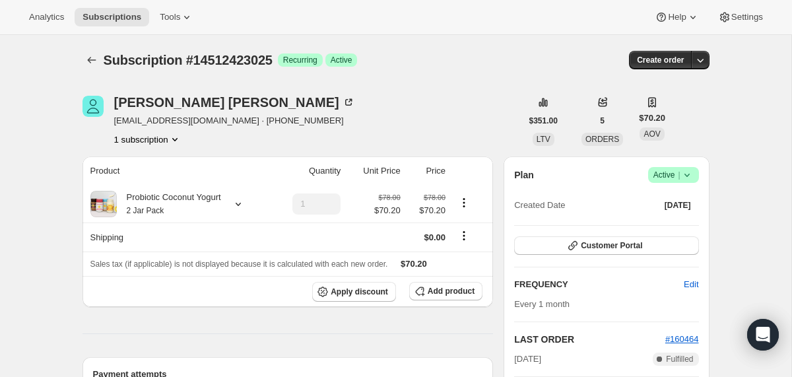
click at [691, 178] on icon at bounding box center [687, 174] width 13 height 13
click at [660, 224] on span "Cancel subscription" at bounding box center [668, 224] width 75 height 10
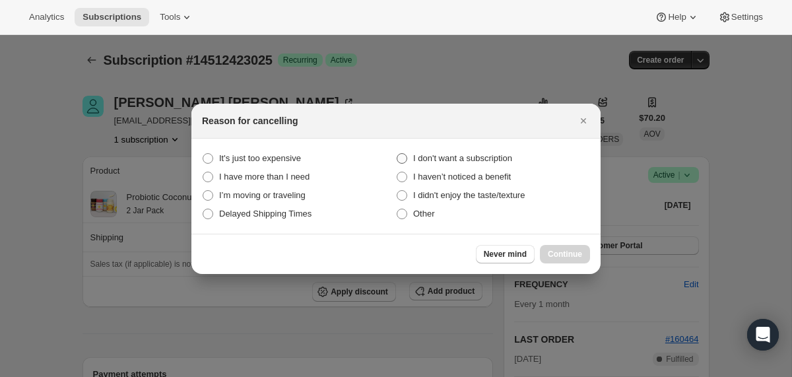
click at [495, 156] on span "I don't want a subscription" at bounding box center [462, 158] width 99 height 10
click at [398, 154] on subscription "I don't want a subscription" at bounding box center [397, 153] width 1 height 1
radio subscription "true"
click at [567, 247] on button "Continue" at bounding box center [565, 254] width 50 height 18
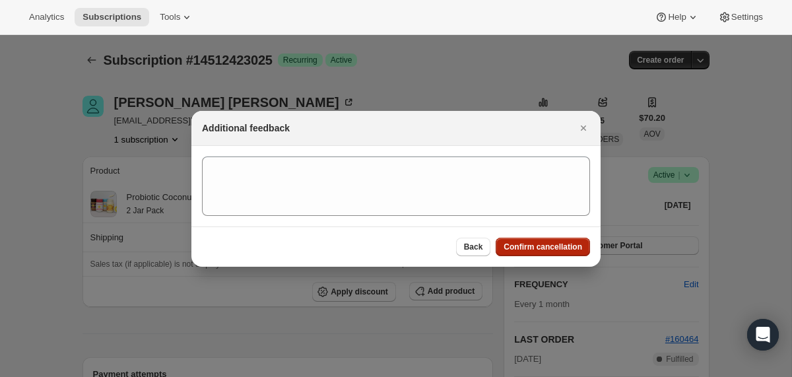
click at [567, 247] on span "Confirm cancellation" at bounding box center [543, 247] width 79 height 11
